Goal: Task Accomplishment & Management: Complete application form

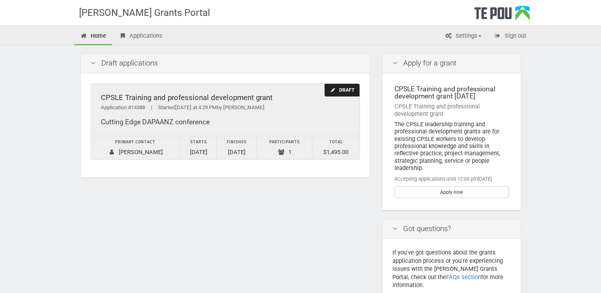
click at [344, 87] on div "Draft" at bounding box center [341, 90] width 35 height 13
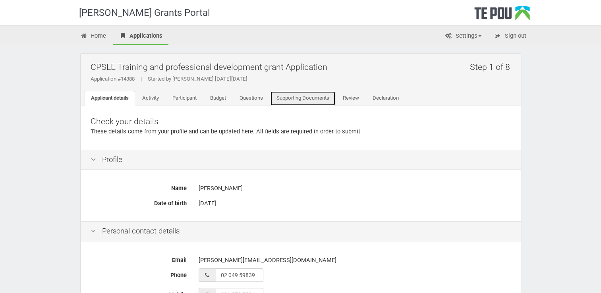
click at [313, 96] on link "Supporting Documents" at bounding box center [303, 98] width 66 height 15
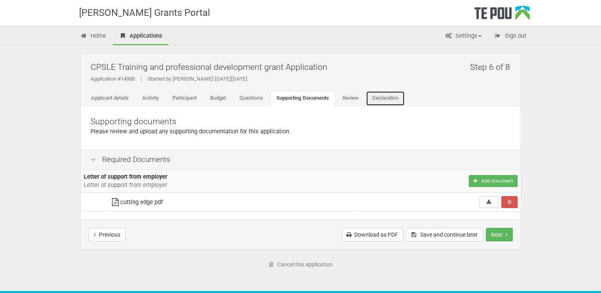
click at [388, 95] on link "Declaration" at bounding box center [385, 98] width 39 height 15
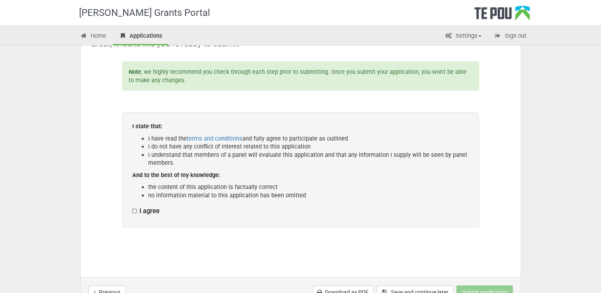
scroll to position [104, 0]
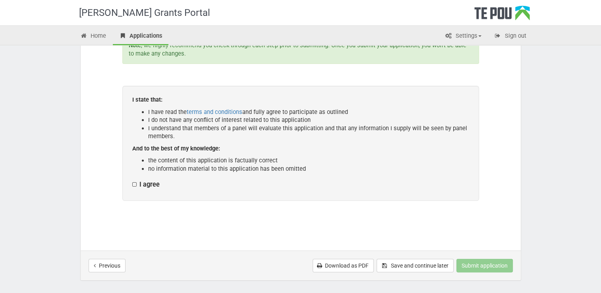
click at [132, 182] on label "I agree" at bounding box center [145, 185] width 27 height 8
click at [132, 181] on input "I agree" at bounding box center [132, 180] width 0 height 0
checkbox input "true"
click at [474, 262] on button "Submit application" at bounding box center [484, 266] width 56 height 14
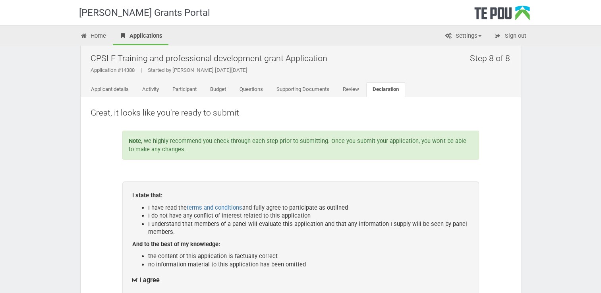
scroll to position [10, 0]
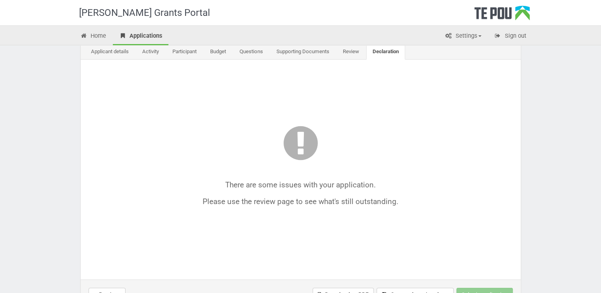
scroll to position [46, 0]
click at [352, 46] on link "Review" at bounding box center [350, 52] width 29 height 15
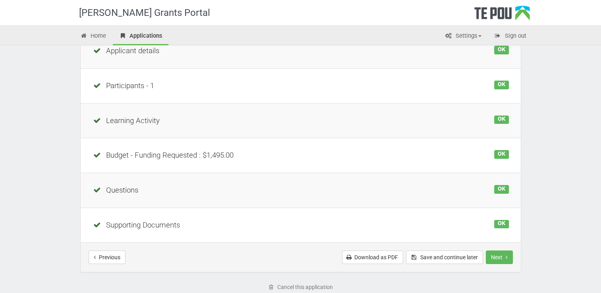
scroll to position [125, 0]
click at [503, 222] on div "OK" at bounding box center [501, 224] width 14 height 9
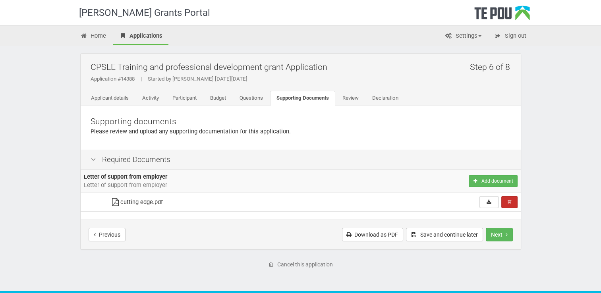
click at [510, 200] on icon "Remove" at bounding box center [510, 202] width 4 height 5
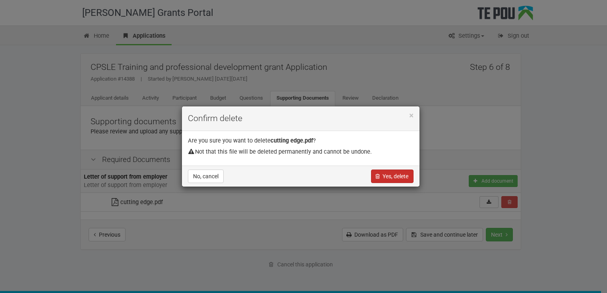
click at [397, 177] on button "Yes, delete" at bounding box center [392, 177] width 42 height 14
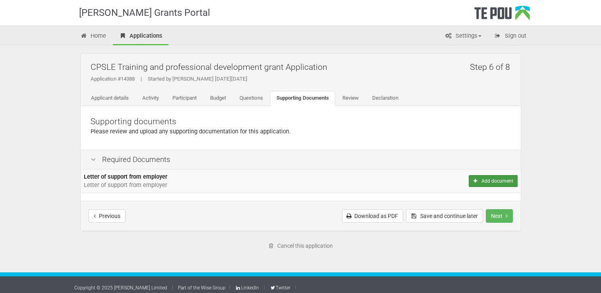
click at [483, 181] on button "Add document" at bounding box center [493, 181] width 48 height 12
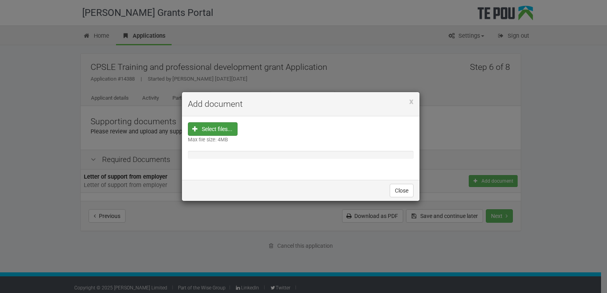
click at [224, 127] on input "file" at bounding box center [215, 180] width 44 height 114
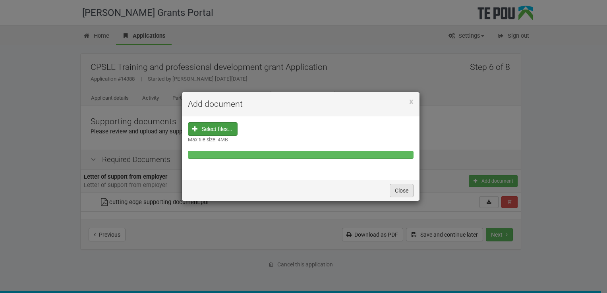
click at [402, 189] on button "Close" at bounding box center [402, 191] width 24 height 14
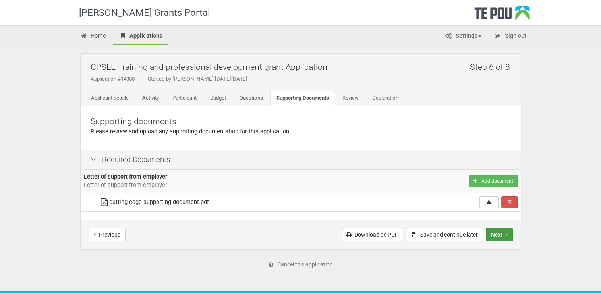
click at [499, 236] on button "Next" at bounding box center [499, 235] width 27 height 14
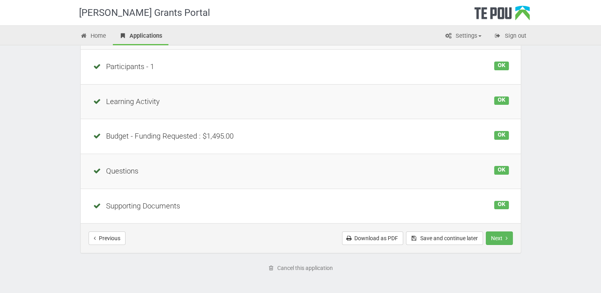
scroll to position [153, 0]
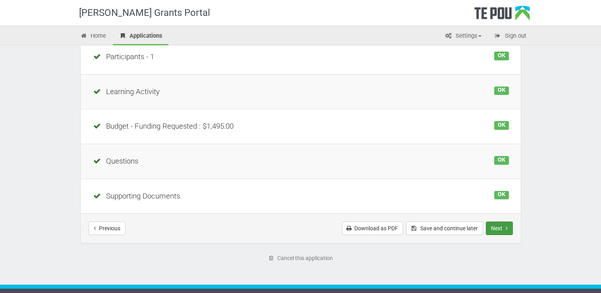
click at [500, 226] on button "Next" at bounding box center [499, 229] width 27 height 14
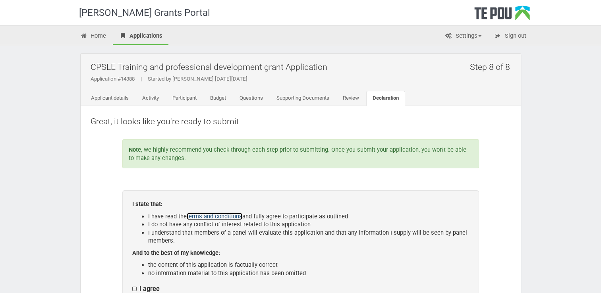
click at [211, 214] on link "terms and conditions" at bounding box center [215, 216] width 56 height 7
click at [135, 288] on label "I agree" at bounding box center [145, 289] width 27 height 8
click at [132, 285] on input "I agree" at bounding box center [132, 285] width 0 height 0
checkbox input "true"
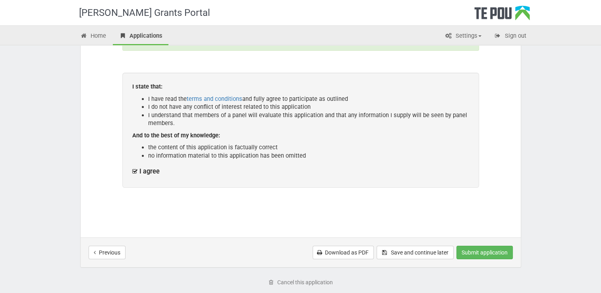
scroll to position [119, 0]
click at [481, 251] on button "Submit application" at bounding box center [484, 251] width 56 height 14
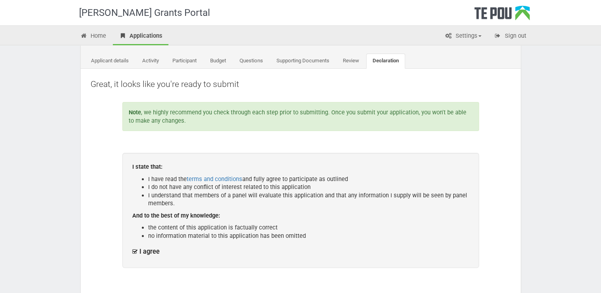
scroll to position [36, 0]
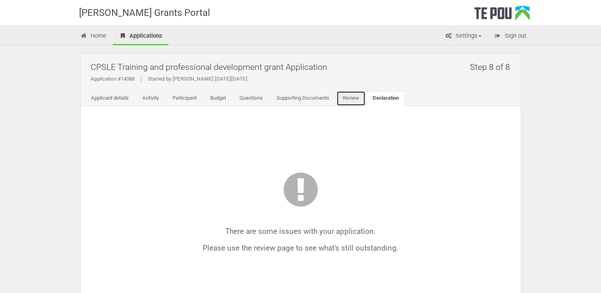
click at [355, 98] on link "Review" at bounding box center [350, 98] width 29 height 15
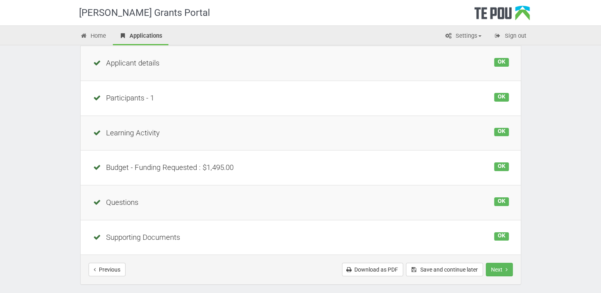
scroll to position [113, 0]
